Goal: Information Seeking & Learning: Compare options

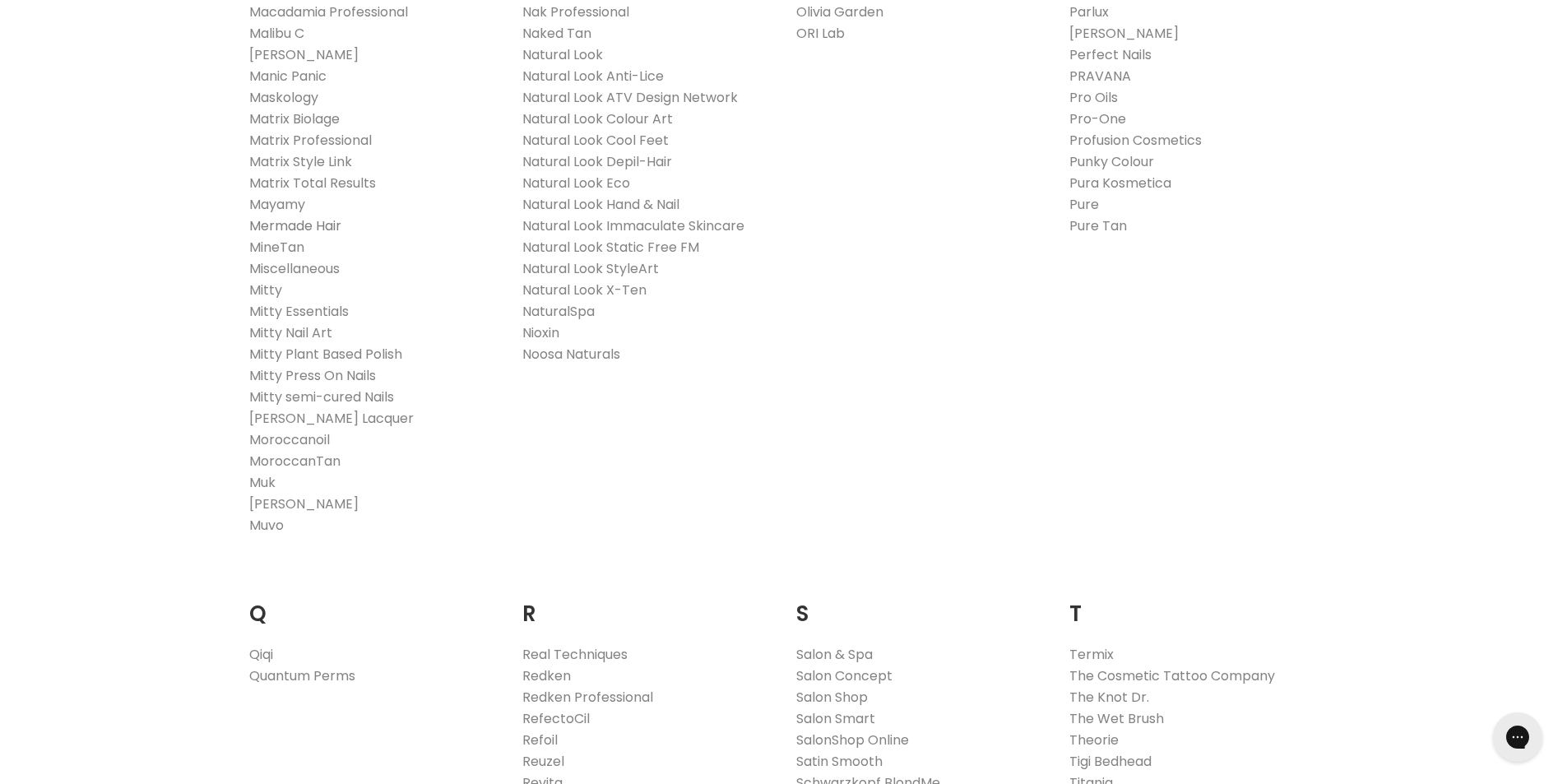
click at [289, 223] on link "Mermade Hair" at bounding box center [295, 225] width 92 height 19
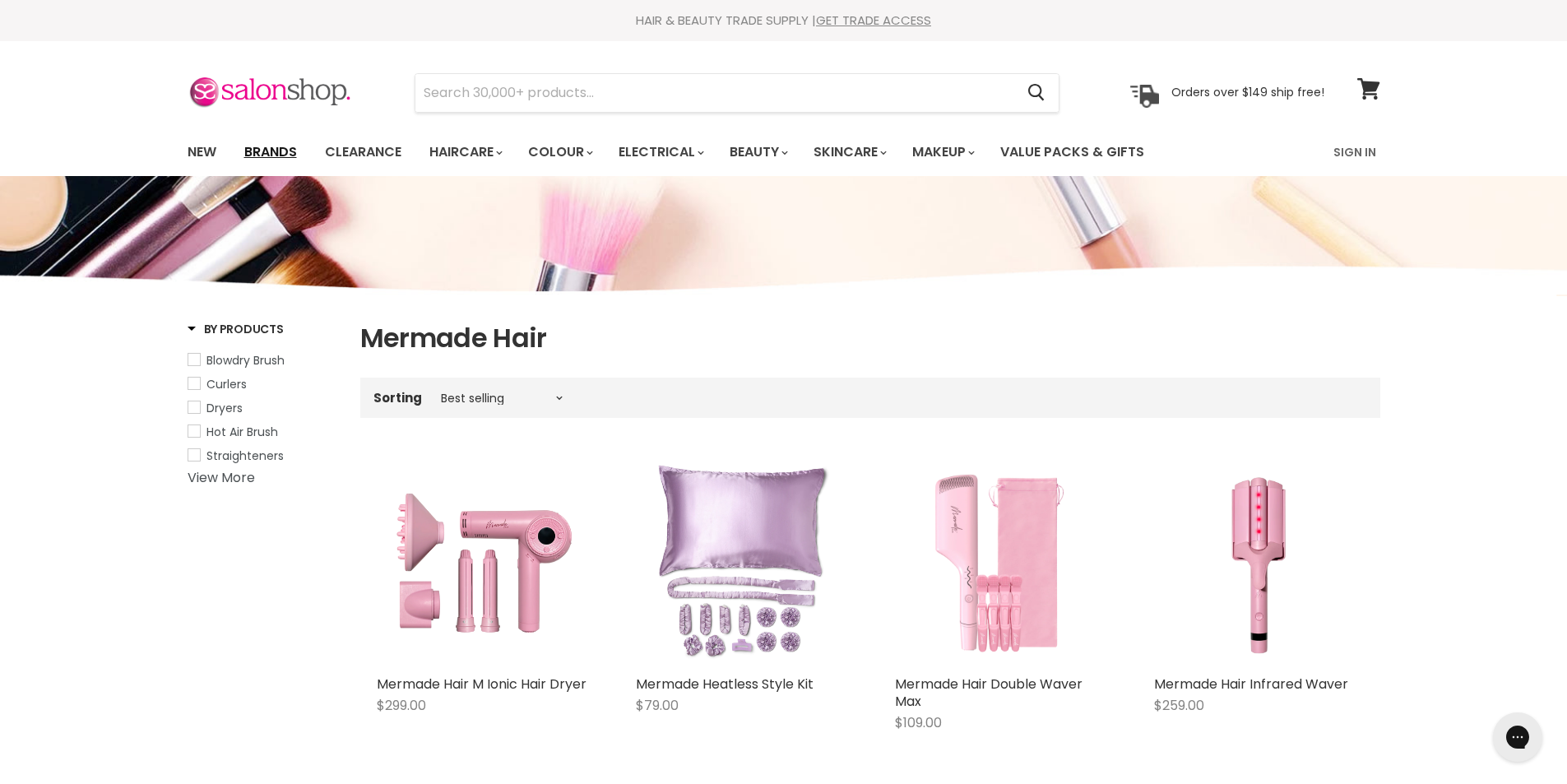
click at [276, 153] on link "Brands" at bounding box center [271, 152] width 77 height 35
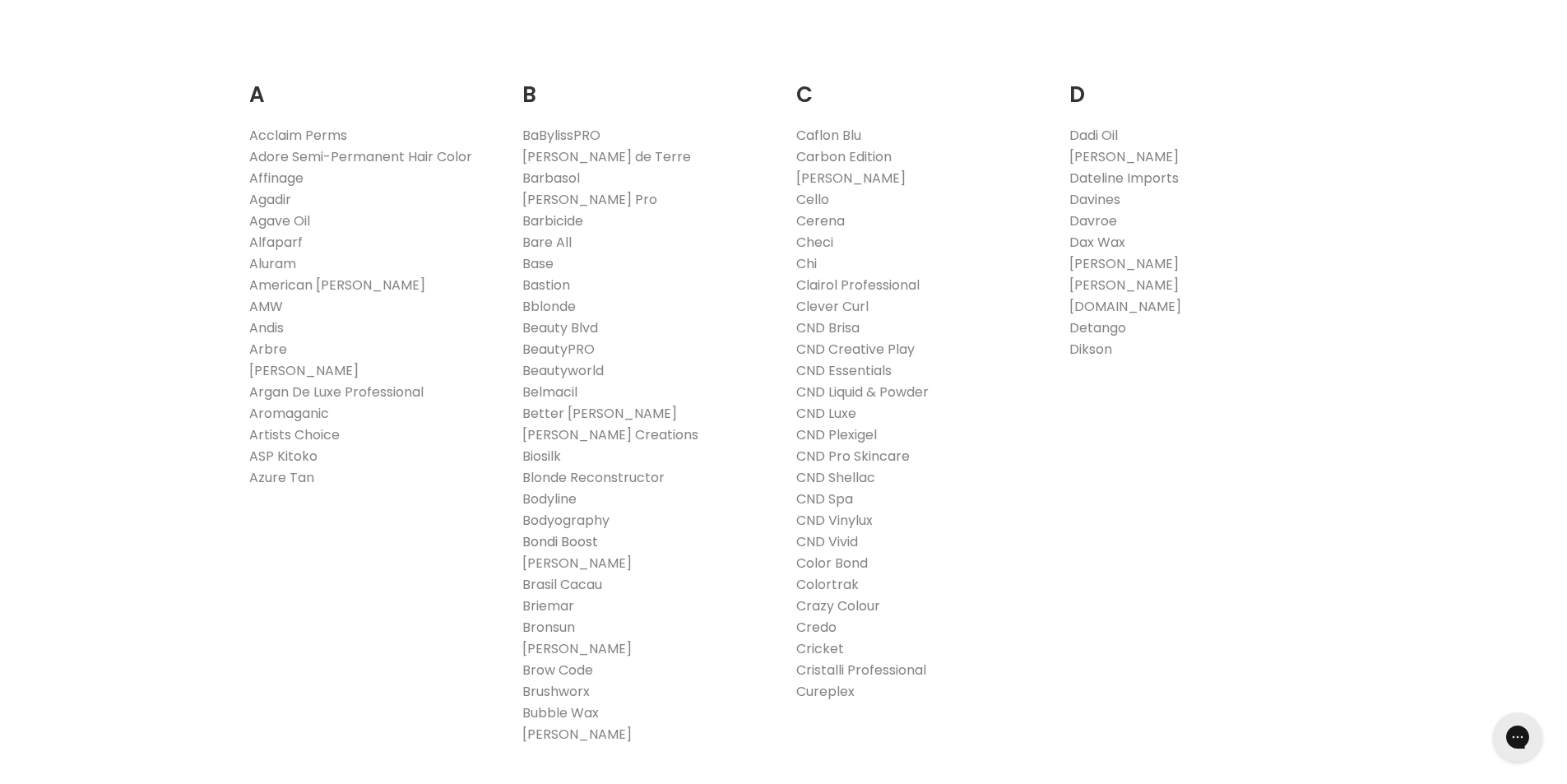
click at [582, 541] on link "Bondi Boost" at bounding box center [560, 541] width 75 height 19
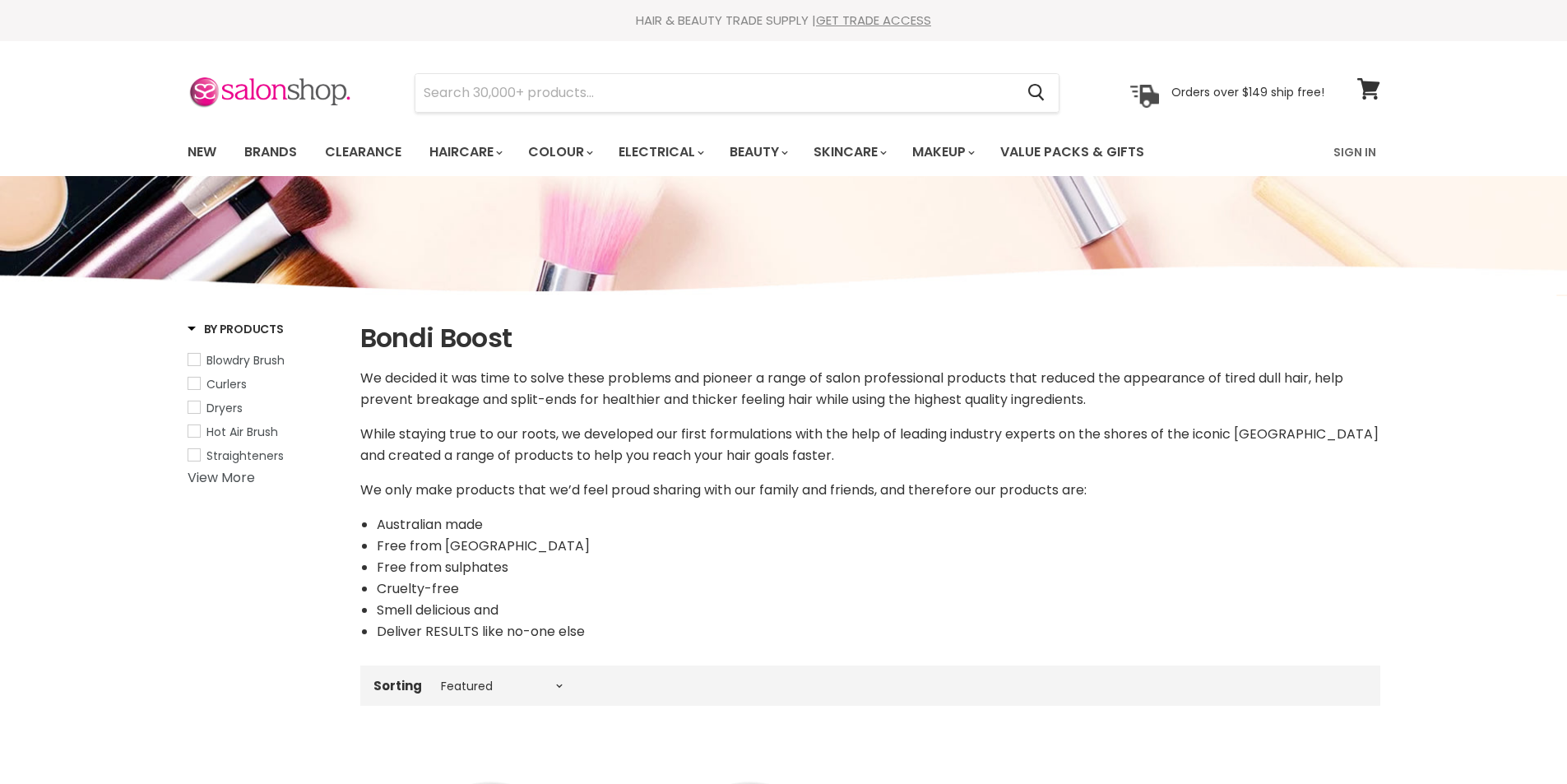
select select "manual"
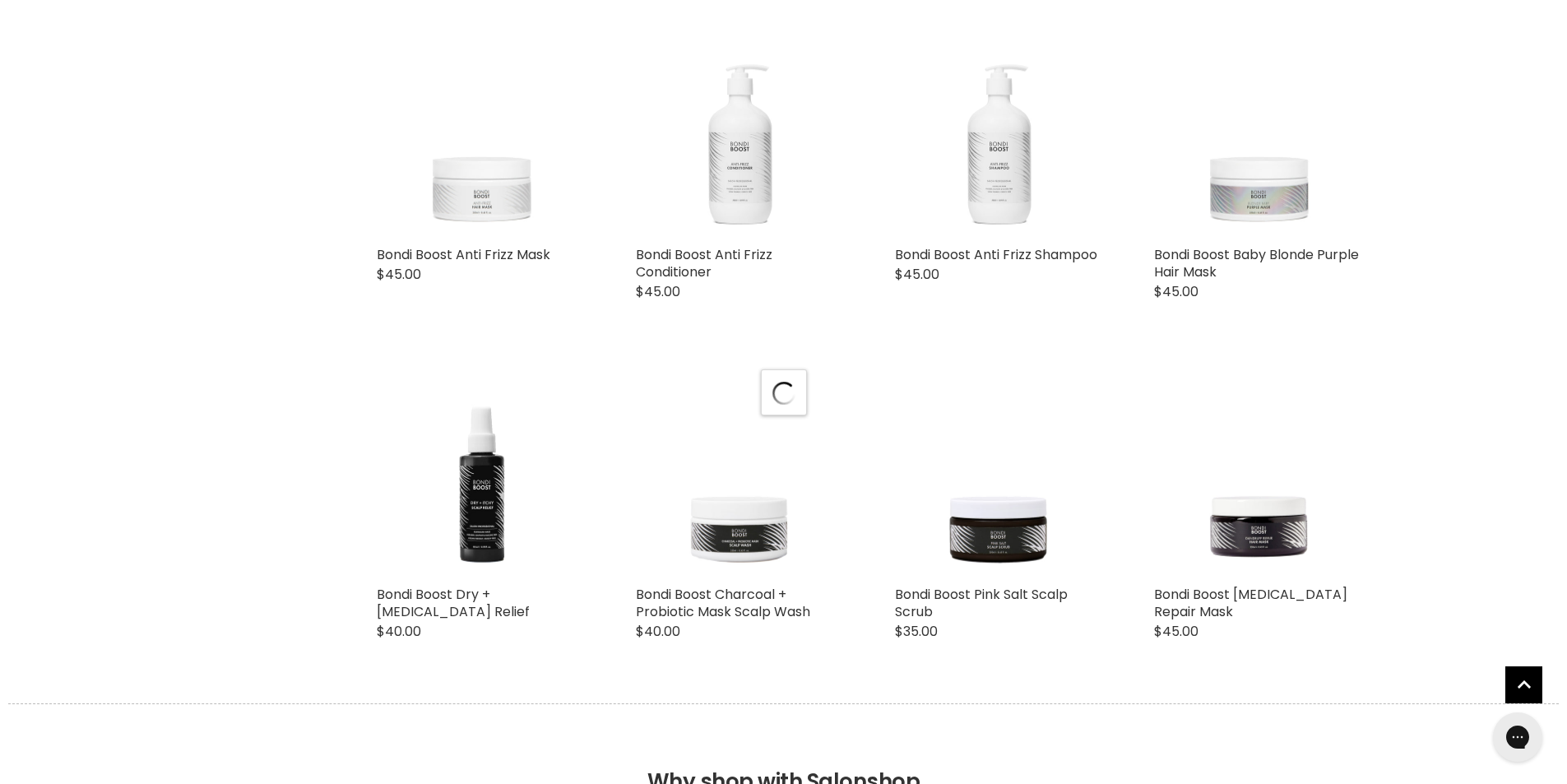
select select "manual"
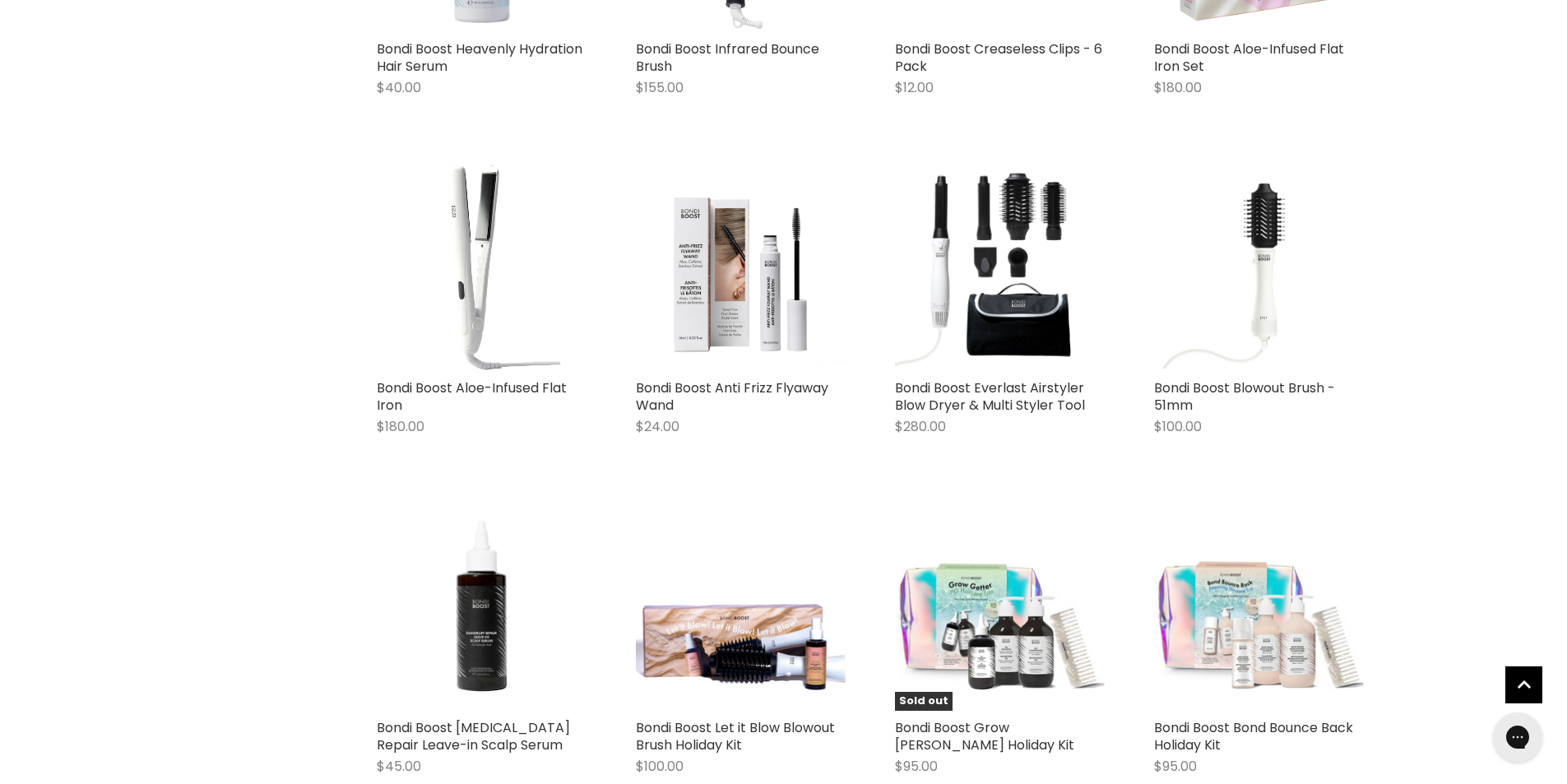
scroll to position [5756, 0]
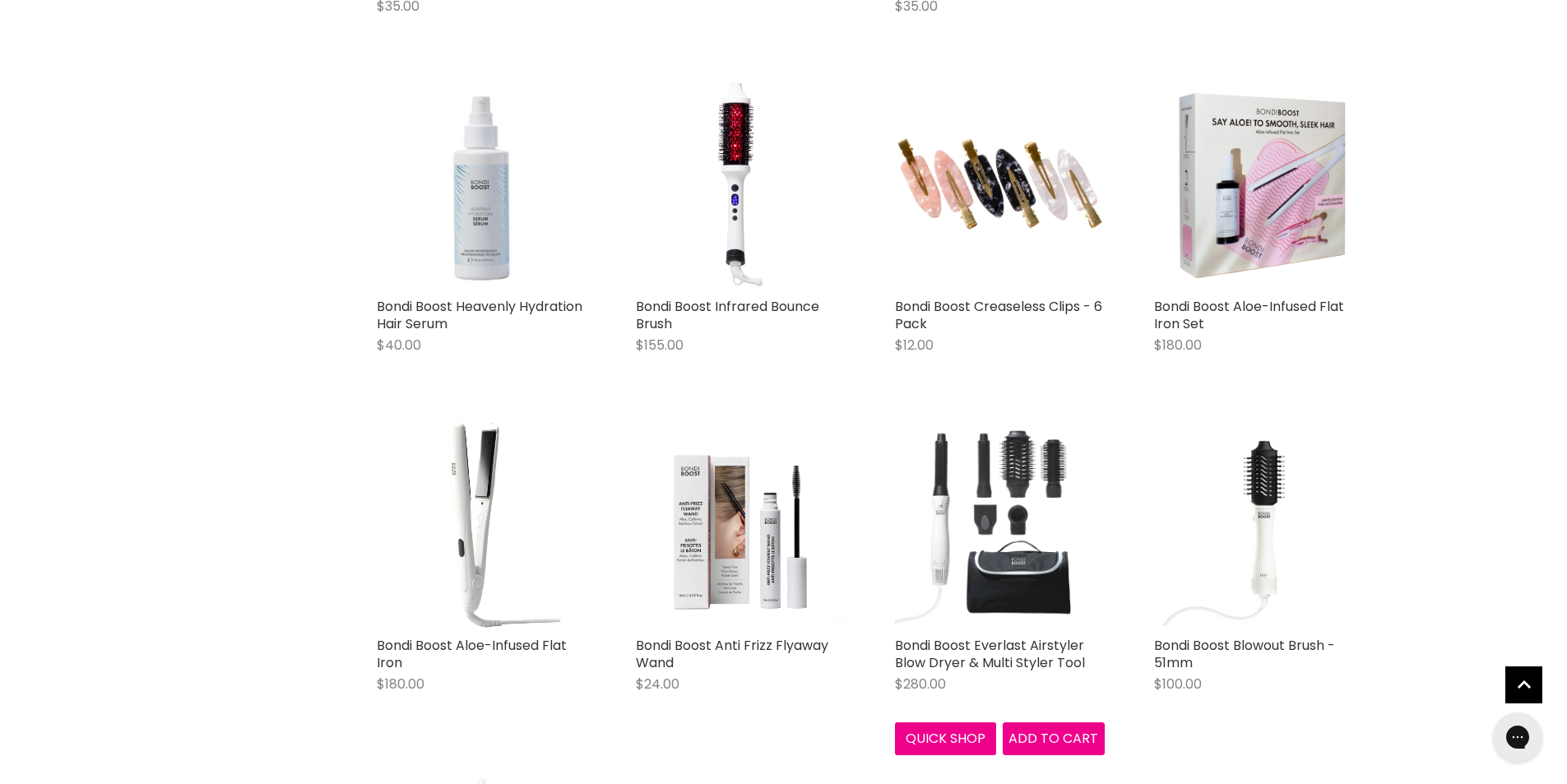
click at [1038, 572] on img "Main content" at bounding box center [1000, 524] width 210 height 210
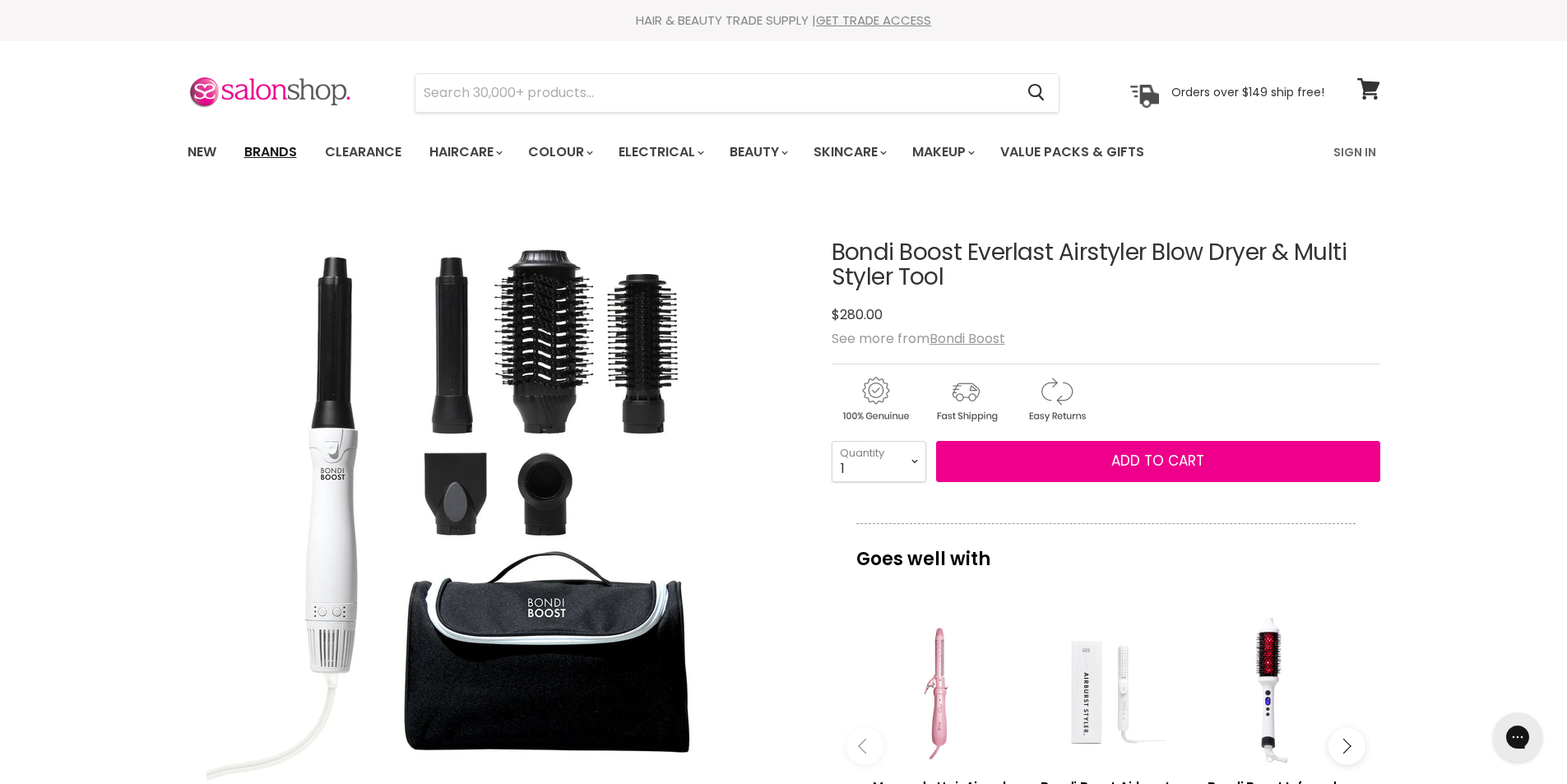
click at [283, 153] on link "Brands" at bounding box center [271, 152] width 77 height 35
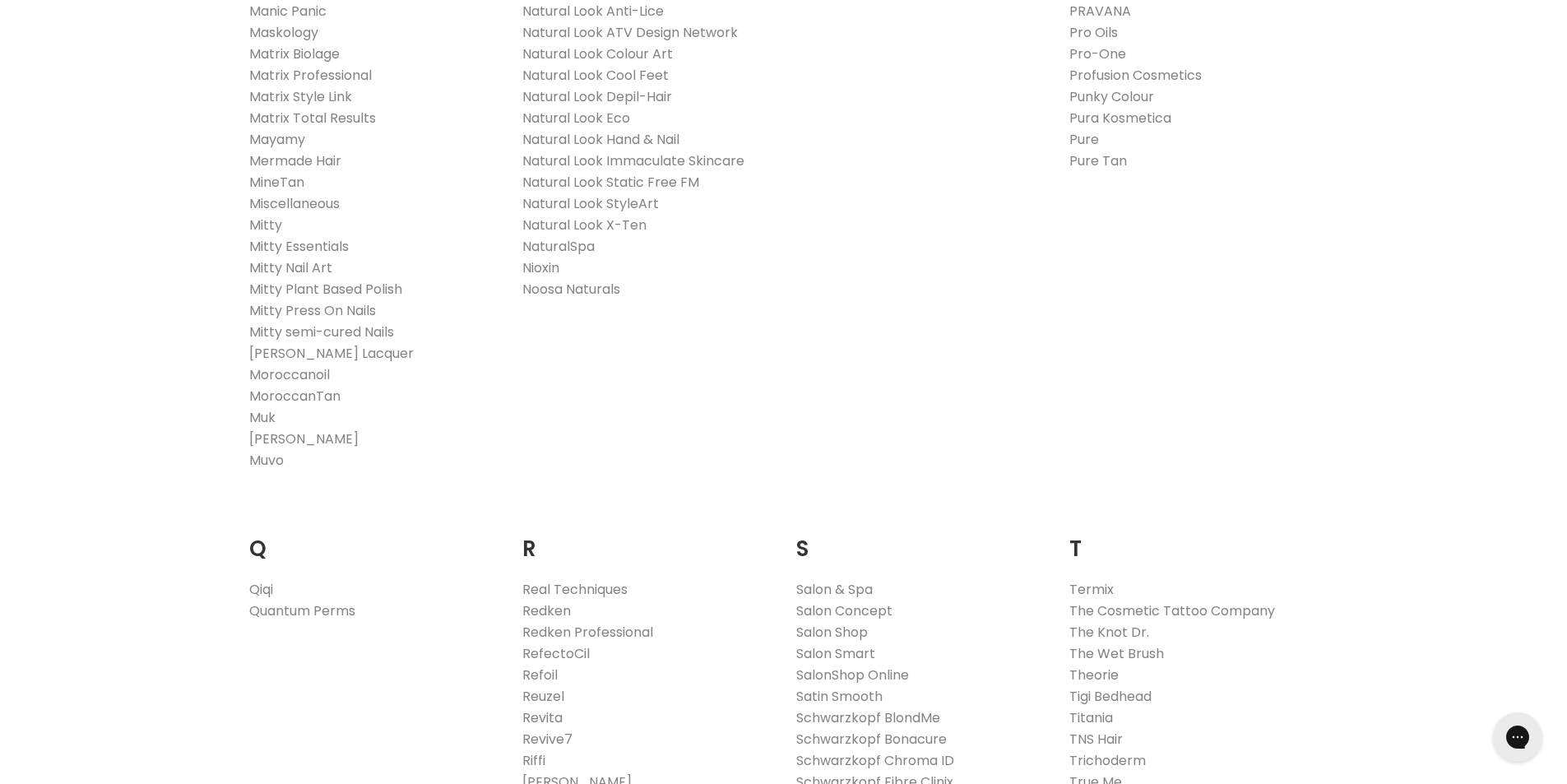
scroll to position [2139, 0]
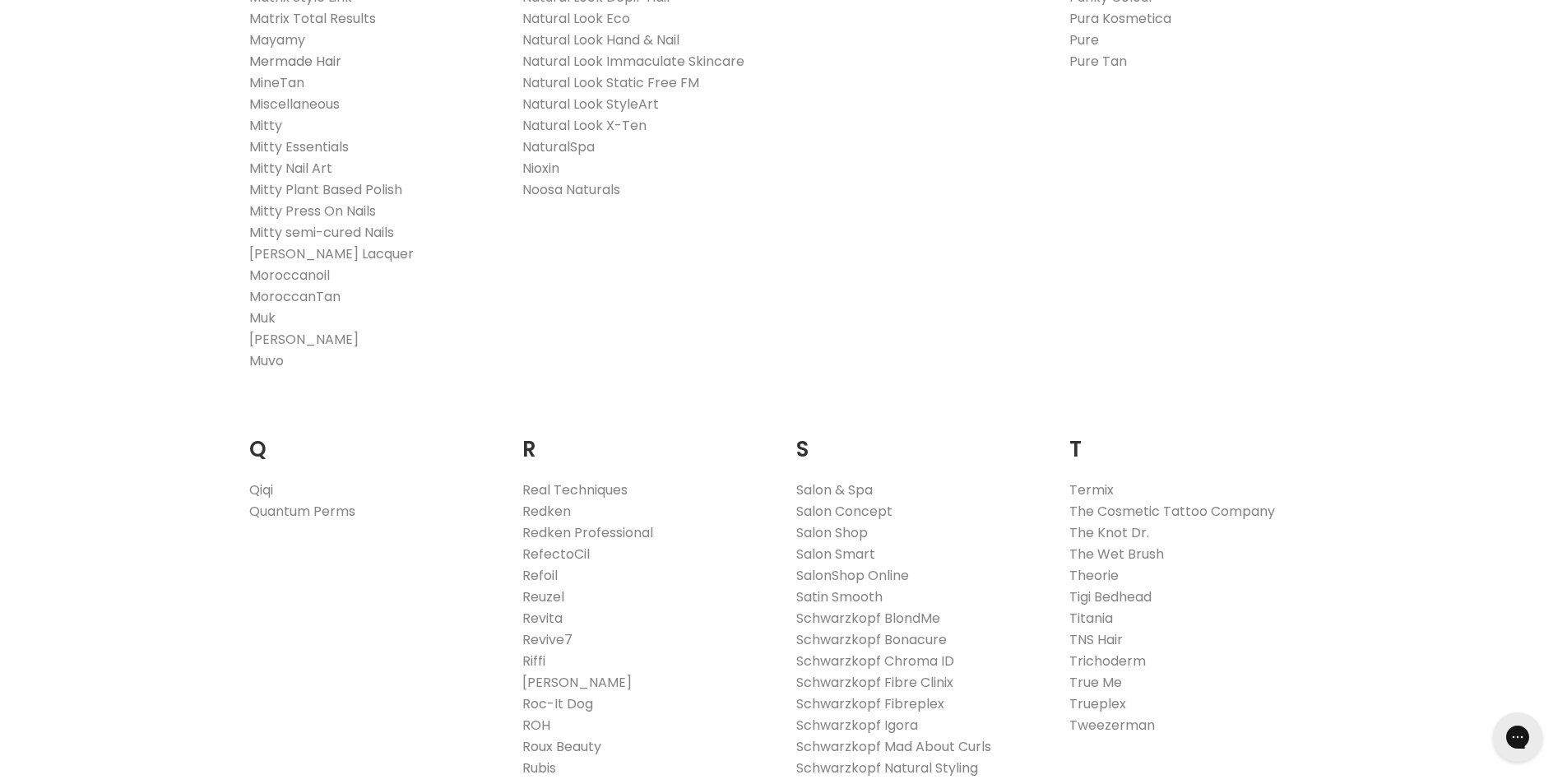
click at [315, 63] on link "Mermade Hair" at bounding box center [295, 61] width 92 height 19
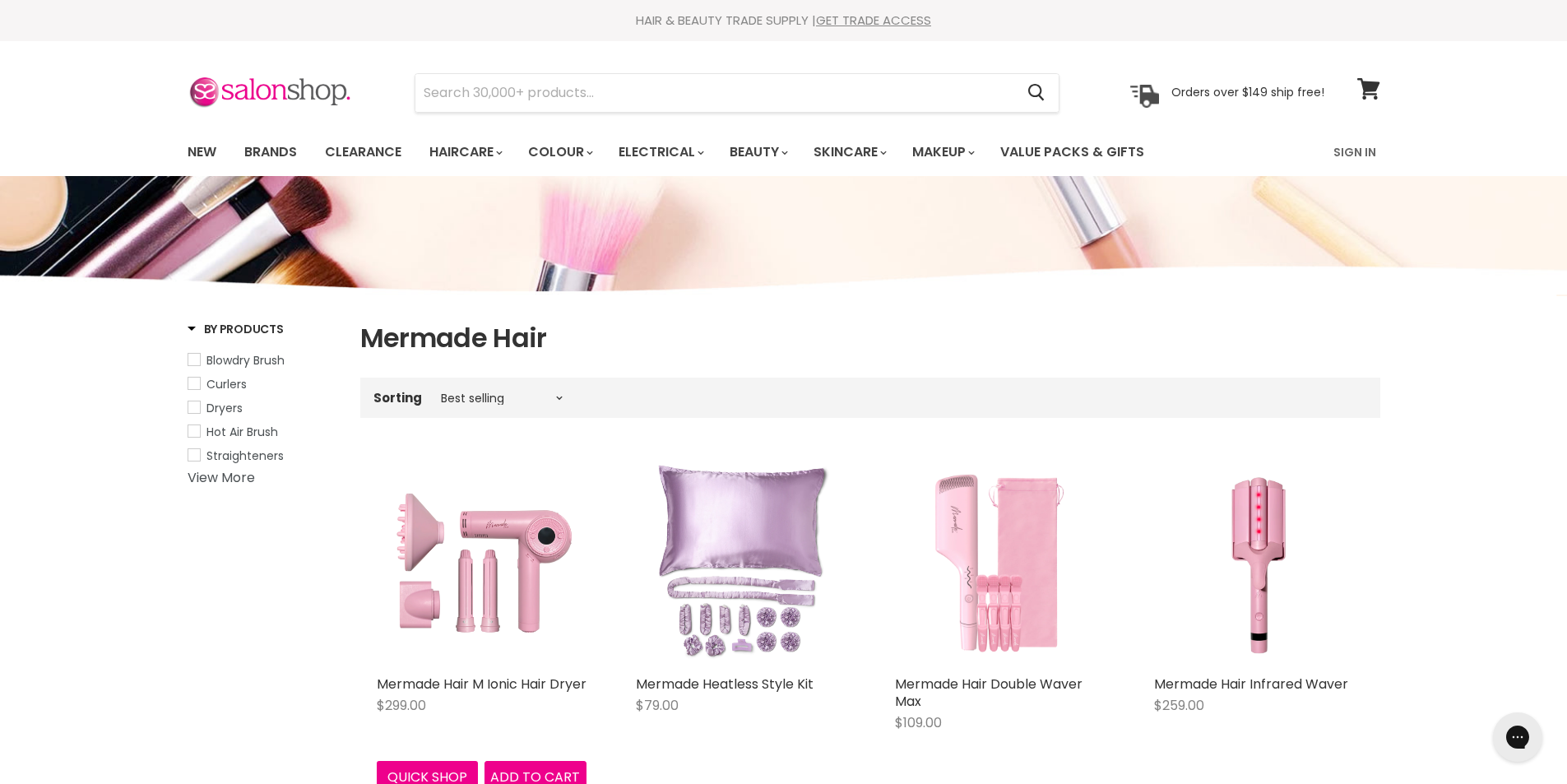
click at [516, 583] on img "Main content" at bounding box center [482, 562] width 210 height 210
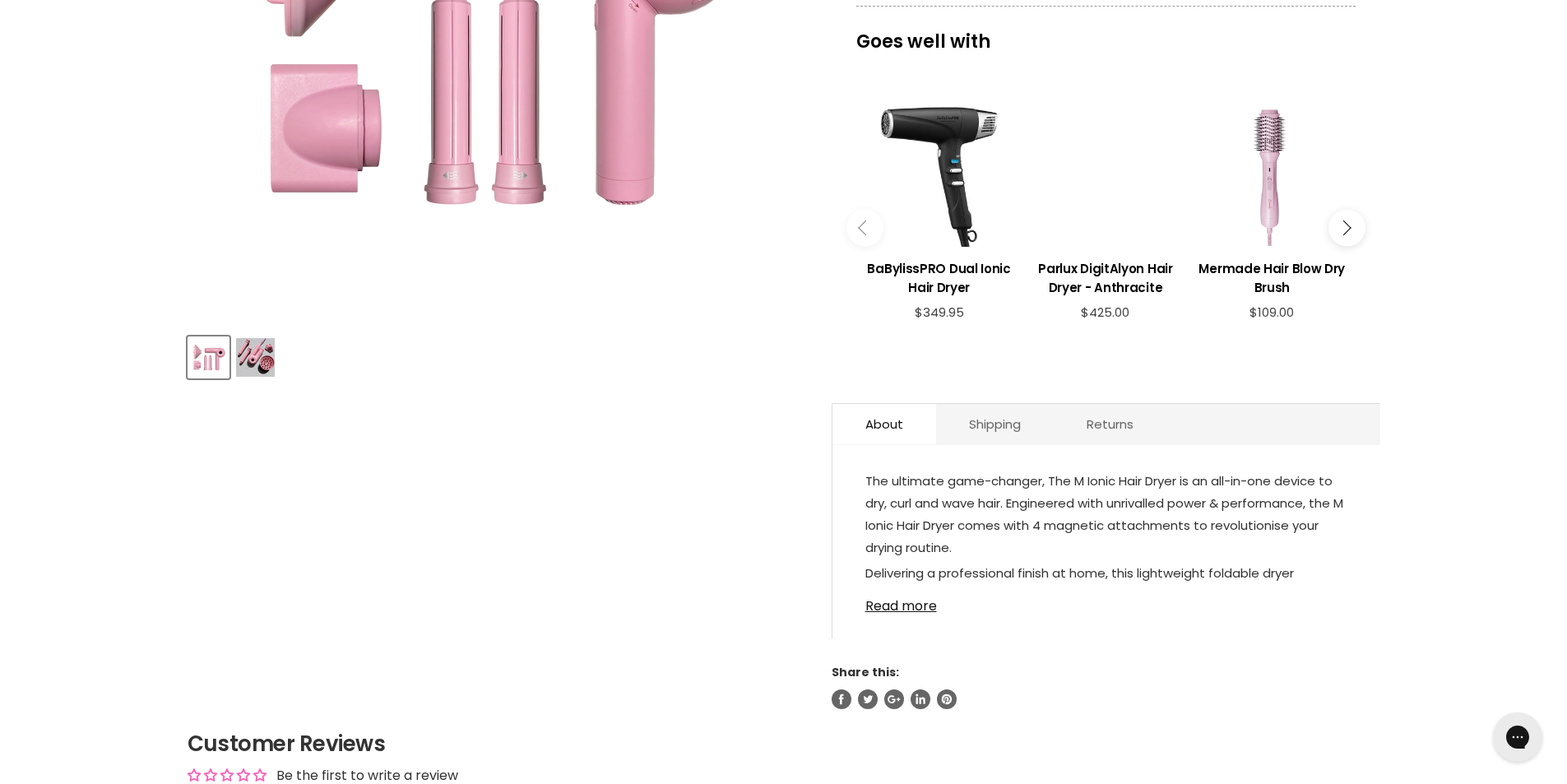
scroll to position [493, 0]
click at [252, 360] on img "Product thumbnails" at bounding box center [255, 356] width 39 height 39
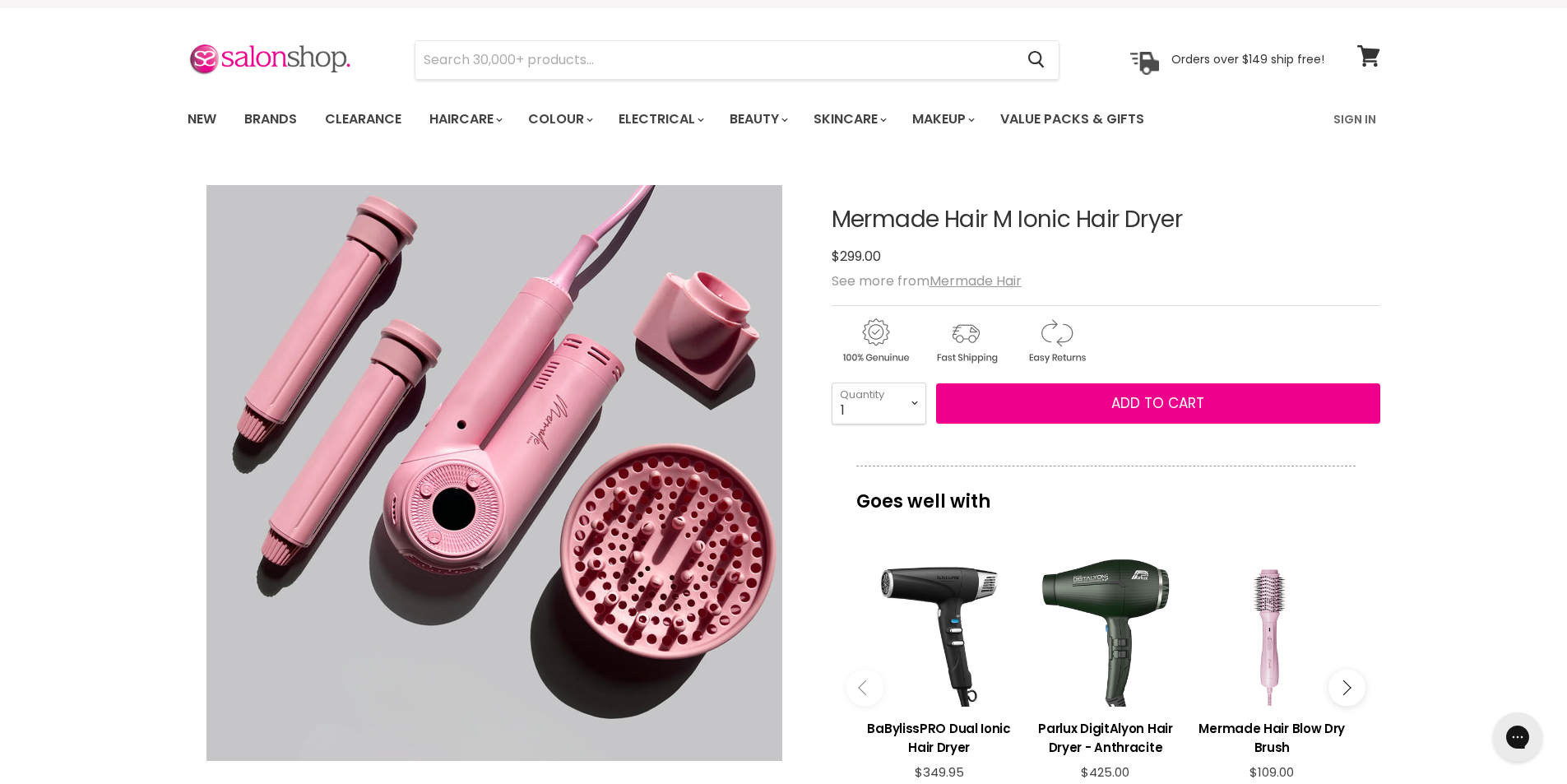
scroll to position [0, 0]
